Goal: Task Accomplishment & Management: Complete application form

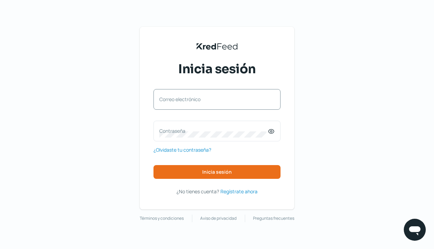
click at [172, 101] on label "Correo electrónico" at bounding box center [213, 99] width 109 height 7
click at [172, 101] on input "Correo electrónico" at bounding box center [216, 103] width 115 height 6
type input "[EMAIL_ADDRESS][DOMAIN_NAME]"
click at [168, 131] on label "Contraseña" at bounding box center [213, 130] width 109 height 7
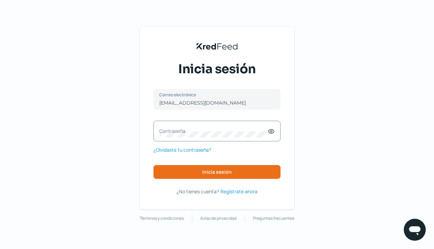
click at [272, 128] on icon at bounding box center [271, 131] width 7 height 7
click at [162, 131] on label "Contraseña" at bounding box center [213, 130] width 109 height 7
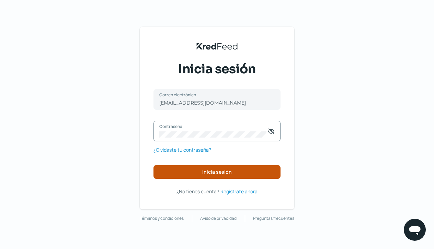
click at [236, 170] on button "Inicia sesión" at bounding box center [217, 172] width 127 height 14
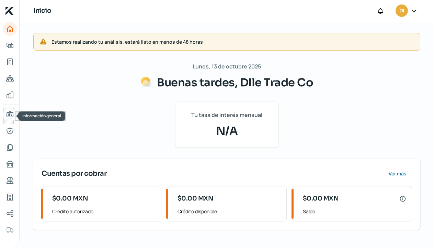
click at [10, 113] on icon "Información general" at bounding box center [10, 114] width 8 height 8
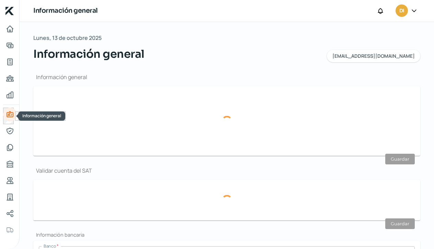
type input "[EMAIL_ADDRESS][DOMAIN_NAME]"
type input "Personas morales del régimen general"
type input "DIle Trade Co"
type input "47 - 7394 - 4754"
type input "DTR151217IUA"
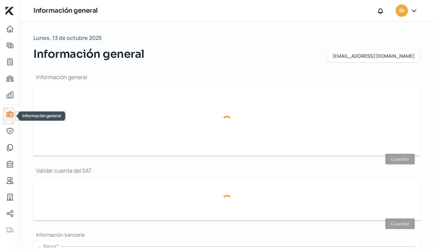
type input "Blvd [PERSON_NAME]"
type input "8331"
type input "A"
type input "37292"
type input "Brisas del [PERSON_NAME]"
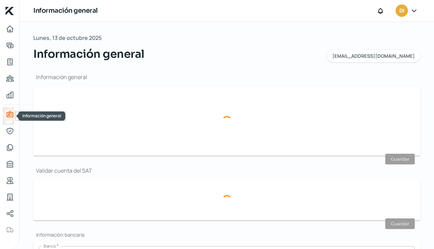
type input "[PERSON_NAME]"
type input "[GEOGRAPHIC_DATA]"
type input "04. Comprobante de Domicilio Dile.pdf"
type input "5"
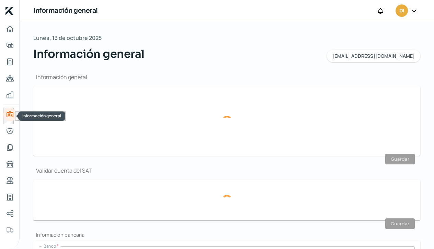
type input "0"
type input "Rentada"
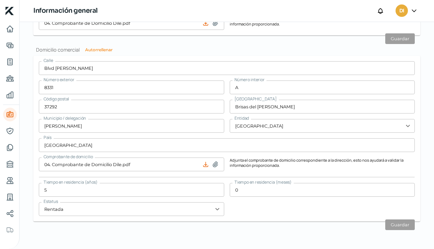
scroll to position [406, 0]
click at [9, 129] on icon "Representantes" at bounding box center [10, 131] width 8 height 8
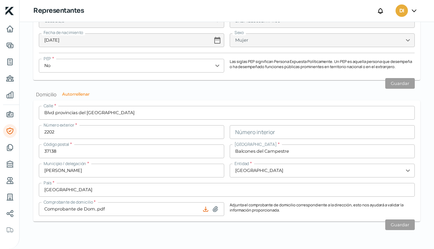
scroll to position [628, 0]
click at [9, 147] on icon "Documentos" at bounding box center [10, 147] width 8 height 8
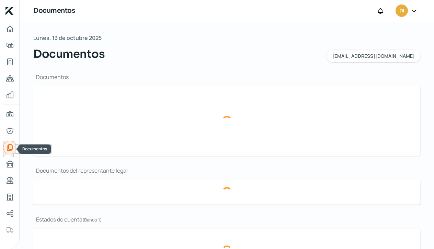
type input "03. CSFDILETRADECO 011025.pdf"
type input "[PERSON_NAME] TRADE CO 2025...pdf"
type input "Captura de pantalla [DATE] a la(s) 3.03.10 p.m..png"
type input "01.ACTA 99154 - DILE TRADE CO SA DE CV.pdf"
type input "02. Septiembre 25.pdf"
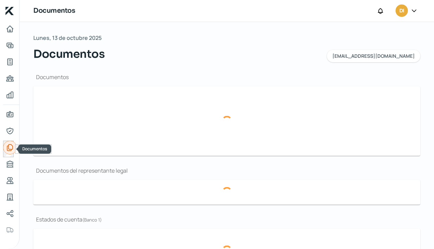
type input "02. Agosto 25.pdf"
type input "02. [PERSON_NAME] 25.pdf"
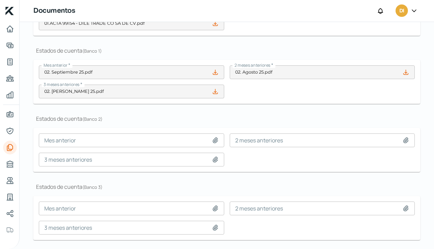
scroll to position [168, 0]
click at [8, 164] on icon "Buró de crédito" at bounding box center [10, 164] width 8 height 8
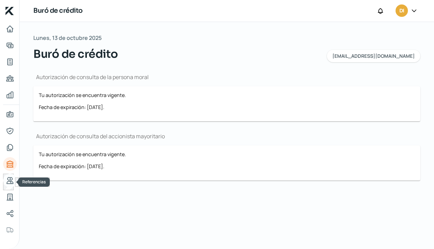
click at [7, 182] on icon "Referencias" at bounding box center [10, 180] width 8 height 8
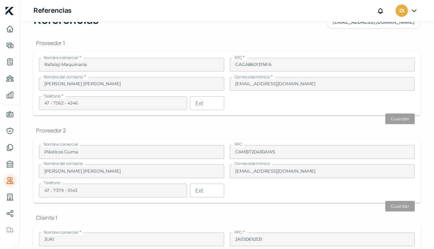
scroll to position [36, 0]
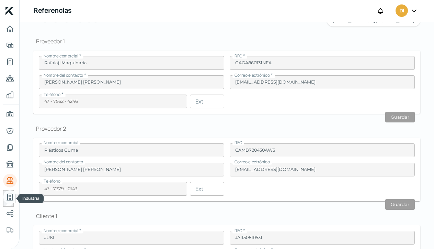
click at [9, 198] on icon "Industria" at bounding box center [10, 197] width 8 height 8
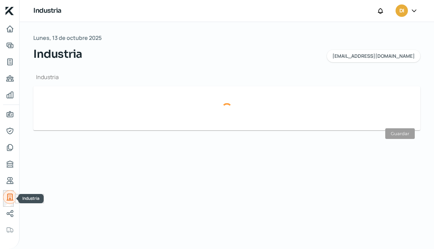
type input "Manufactura"
type input "Otro"
type input "[DATE]"
type input "23"
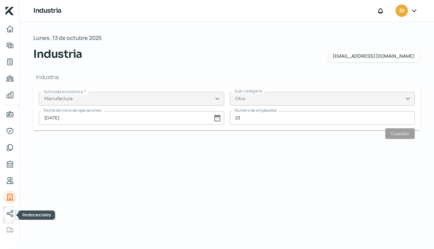
click at [10, 215] on icon "Redes sociales" at bounding box center [10, 213] width 8 height 8
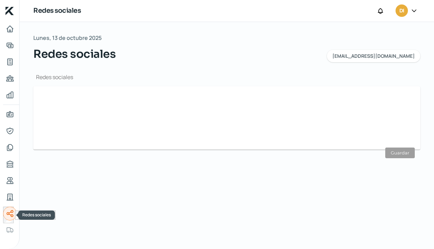
type input "[URL][DOMAIN_NAME]"
type input "[URL][DOMAIN_NAME][DOMAIN_NAME]"
type input "[URL][DOMAIN_NAME]"
